Goal: Check status: Check status

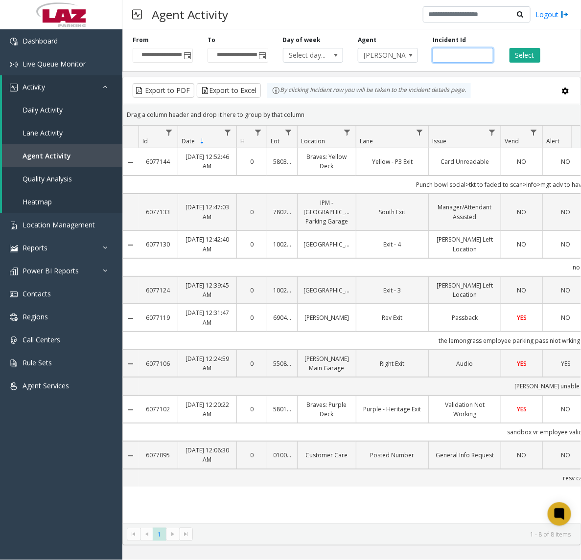
click at [468, 59] on input "number" at bounding box center [463, 55] width 60 height 15
paste input "*******"
type input "*******"
click at [530, 50] on button "Select" at bounding box center [524, 55] width 31 height 15
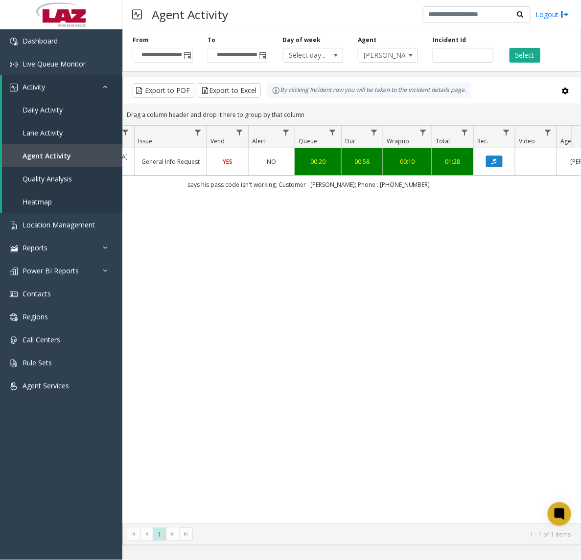
scroll to position [0, 496]
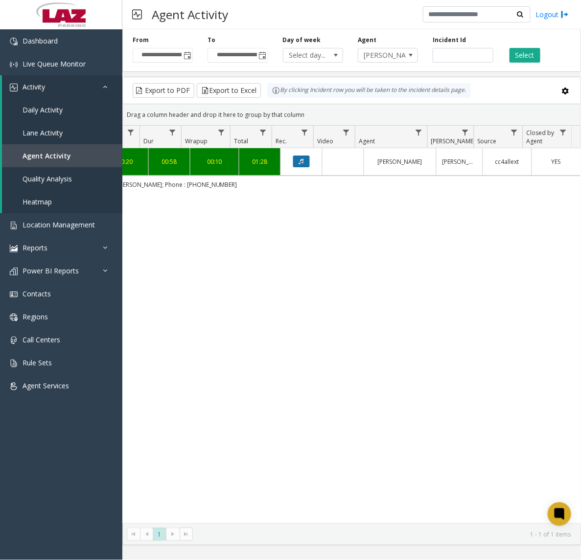
click at [293, 160] on button "Data table" at bounding box center [301, 162] width 17 height 12
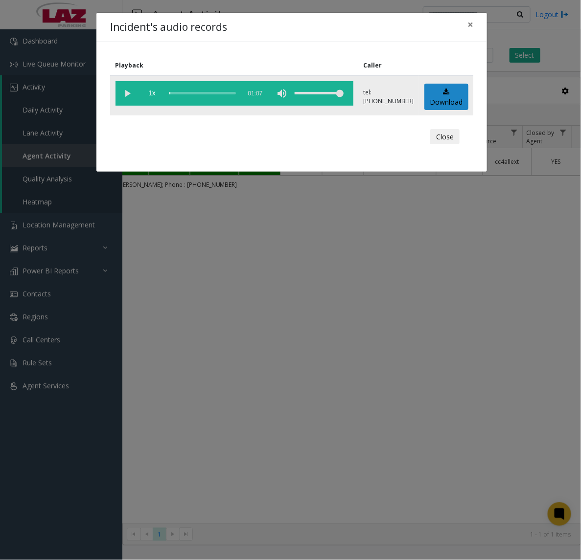
click at [125, 92] on vg-play-pause at bounding box center [128, 93] width 24 height 24
drag, startPoint x: 189, startPoint y: 96, endPoint x: 182, endPoint y: 96, distance: 7.8
click at [189, 96] on div "scrub bar" at bounding box center [202, 93] width 67 height 24
click at [127, 97] on vg-play-pause at bounding box center [128, 93] width 24 height 24
click at [126, 95] on vg-play-pause at bounding box center [128, 93] width 24 height 24
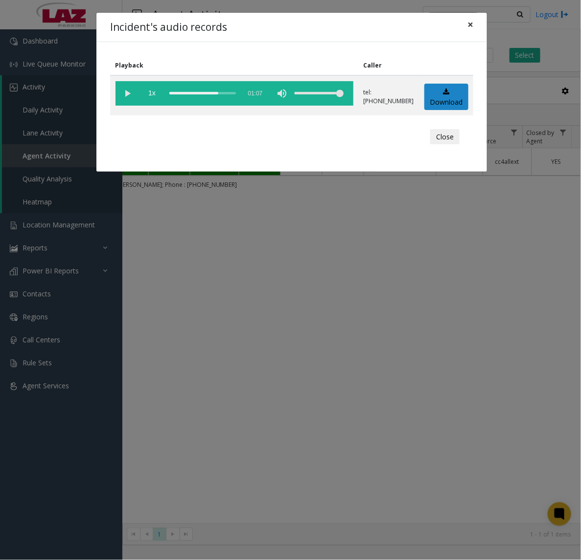
click at [467, 28] on span "×" at bounding box center [470, 25] width 6 height 14
